Goal: Transaction & Acquisition: Purchase product/service

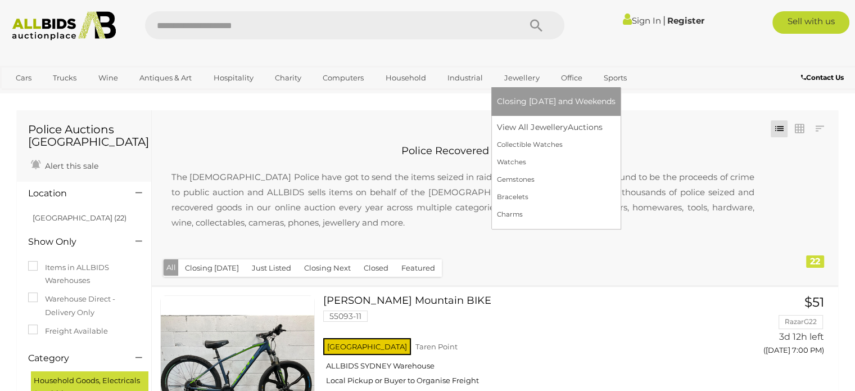
click at [501, 80] on link "Jewellery" at bounding box center [521, 78] width 49 height 19
click at [511, 127] on link "View All Jewellery Auctions" at bounding box center [556, 127] width 118 height 17
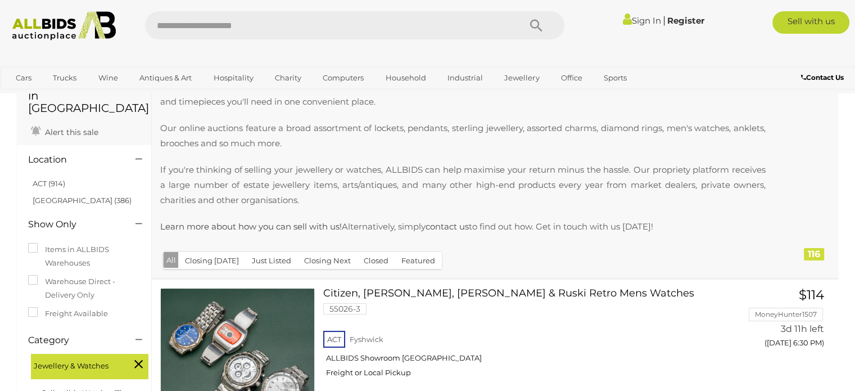
scroll to position [76, 0]
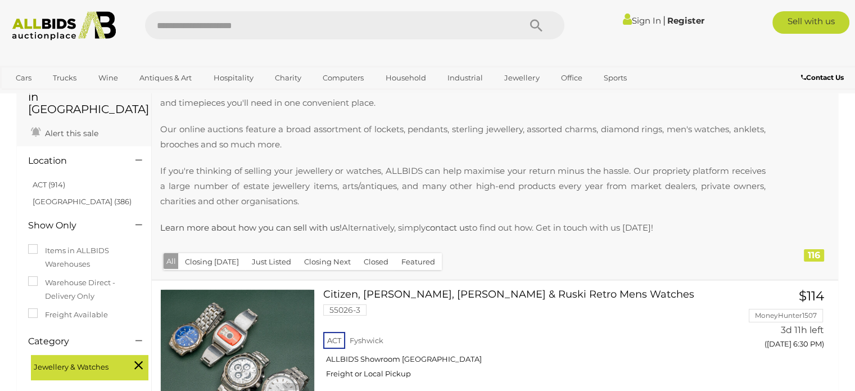
click at [200, 258] on button "Closing [DATE]" at bounding box center [211, 261] width 67 height 17
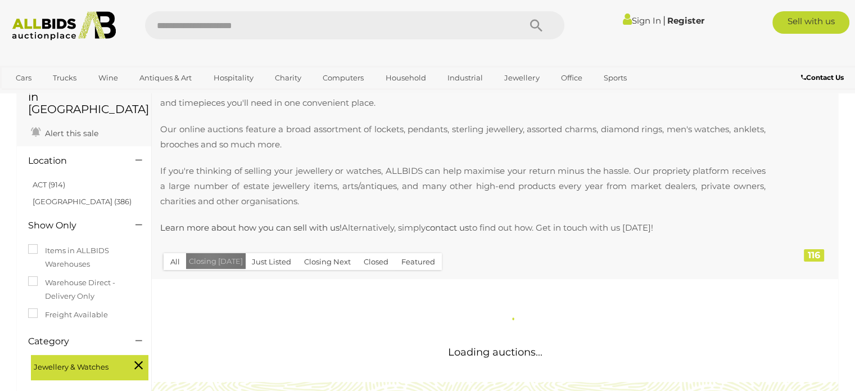
scroll to position [0, 0]
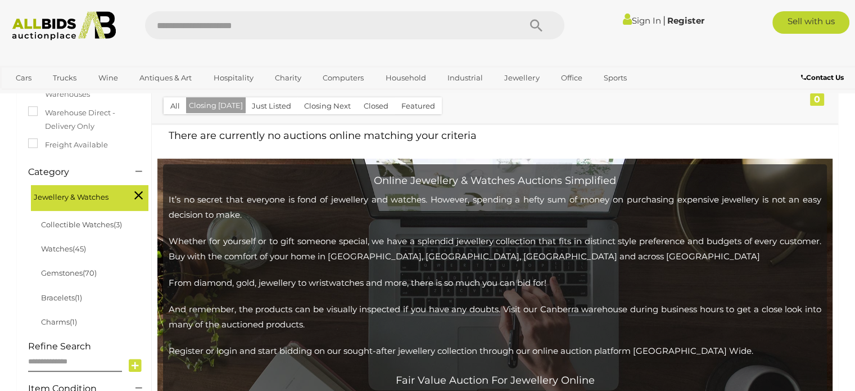
scroll to position [218, 0]
